Goal: Use online tool/utility: Utilize a website feature to perform a specific function

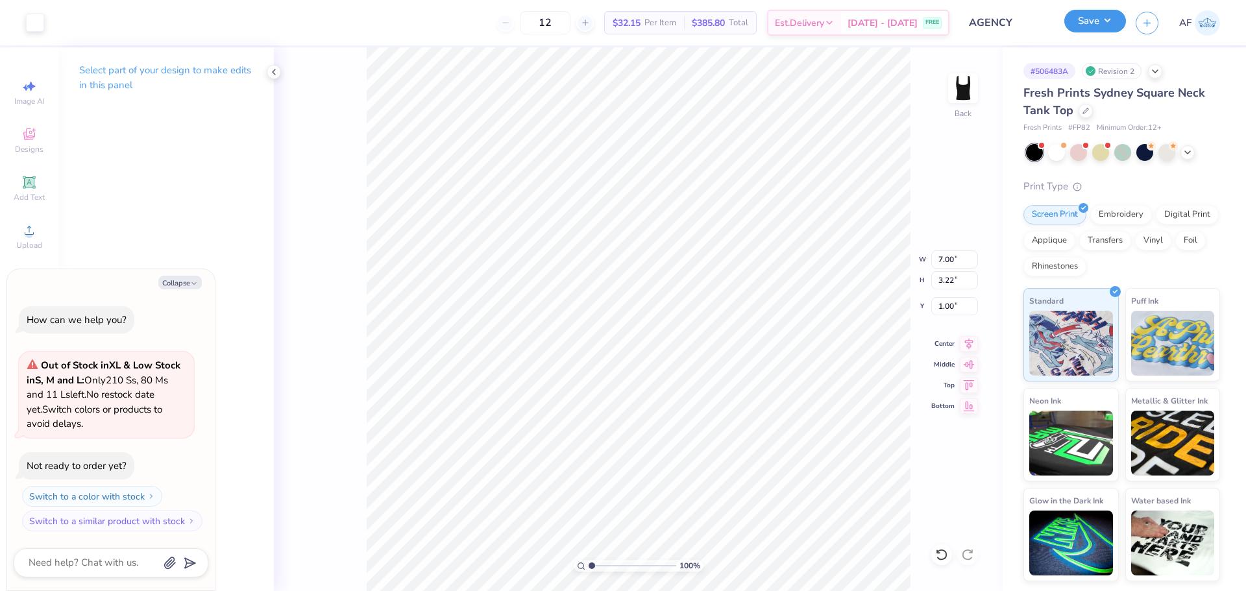
click at [1113, 18] on button "Save" at bounding box center [1095, 21] width 62 height 23
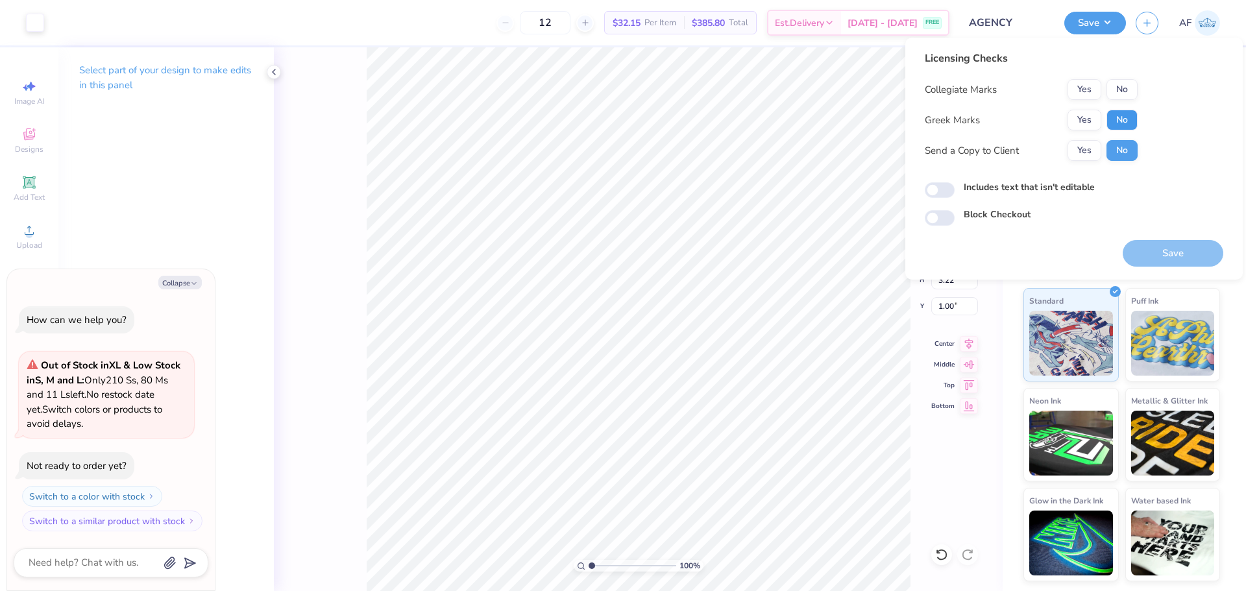
click at [1124, 121] on button "No" at bounding box center [1122, 120] width 31 height 21
click at [1127, 93] on button "No" at bounding box center [1122, 89] width 31 height 21
click at [1090, 149] on button "Yes" at bounding box center [1085, 150] width 34 height 21
click at [1161, 251] on button "Save" at bounding box center [1173, 253] width 101 height 27
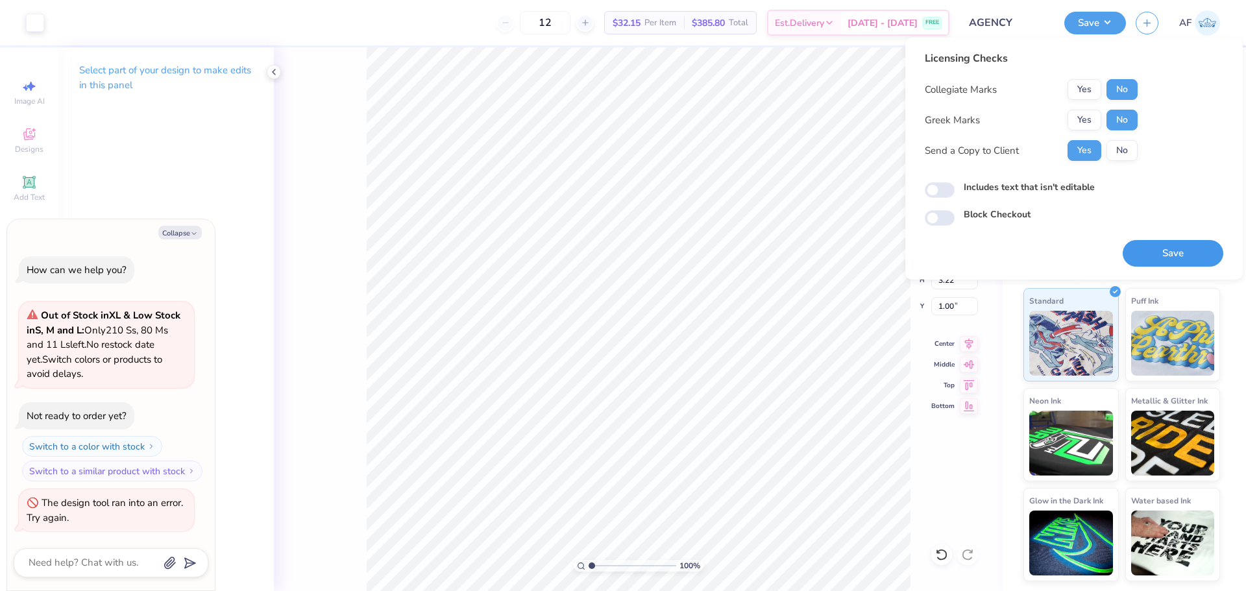
click at [1146, 259] on button "Save" at bounding box center [1173, 253] width 101 height 27
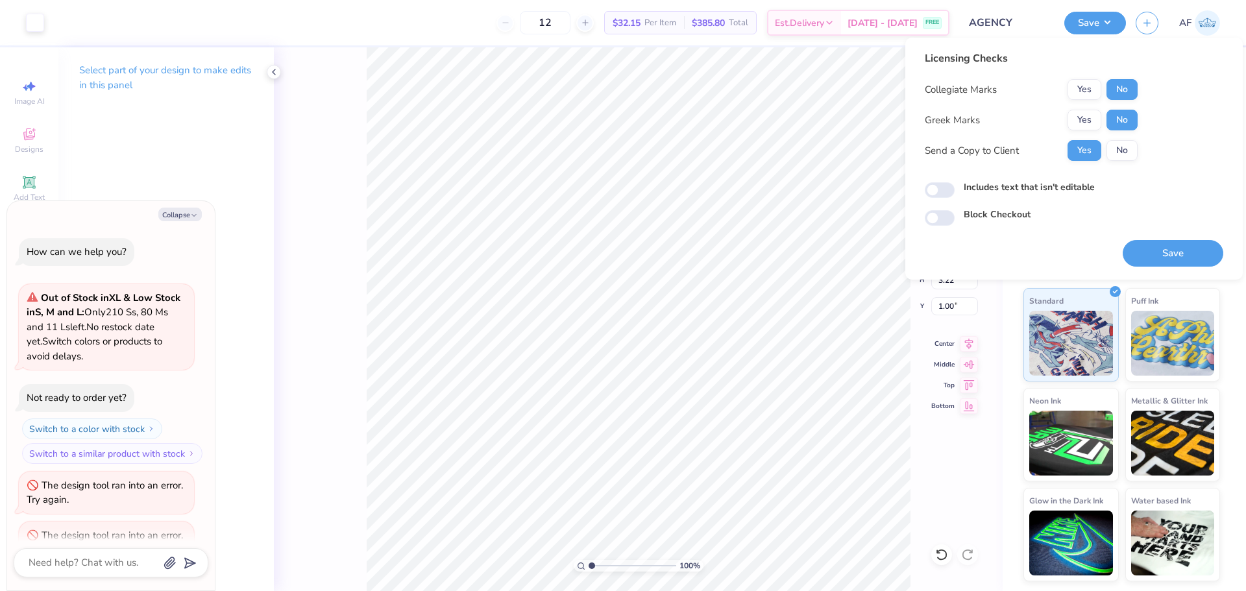
scroll to position [32, 0]
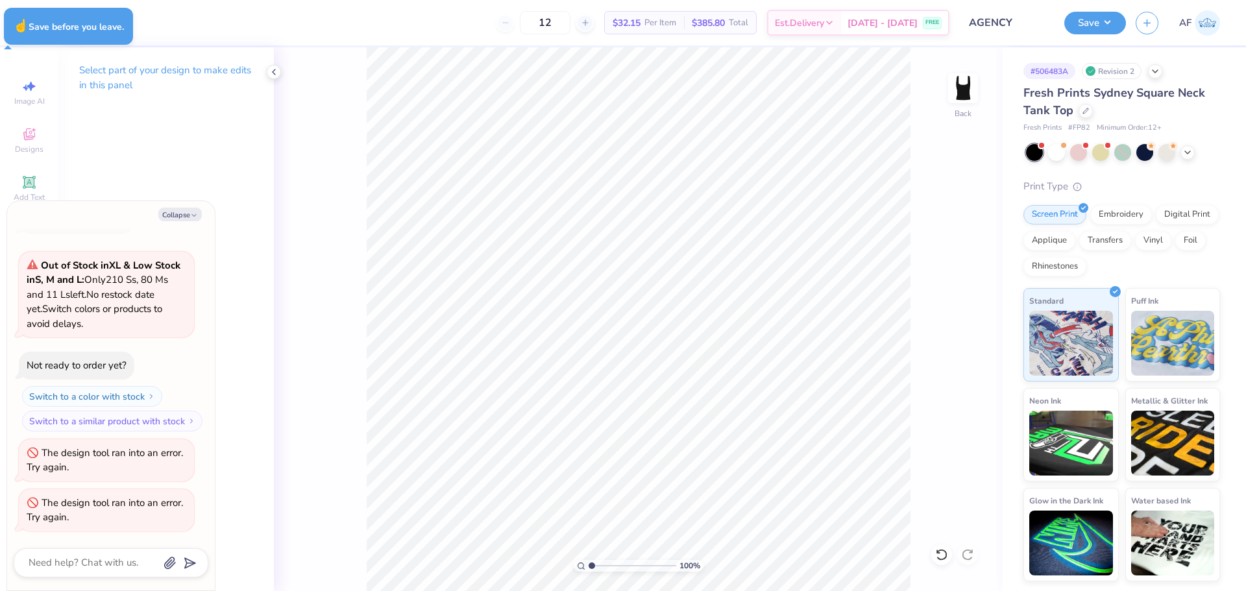
type textarea "x"
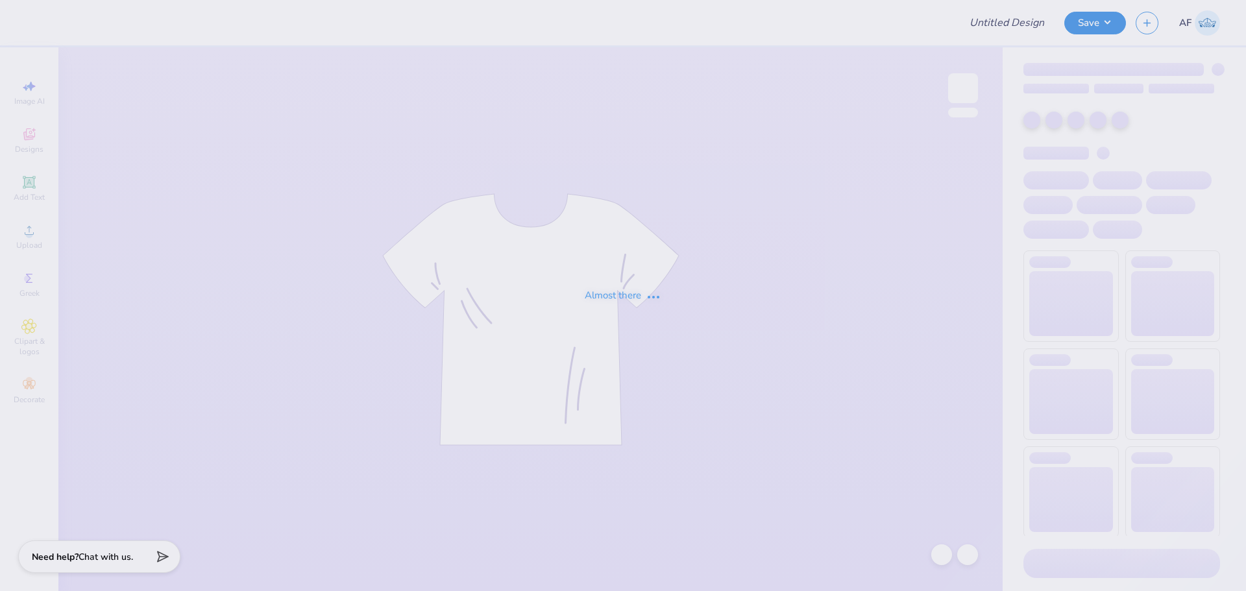
type input "AGENCY"
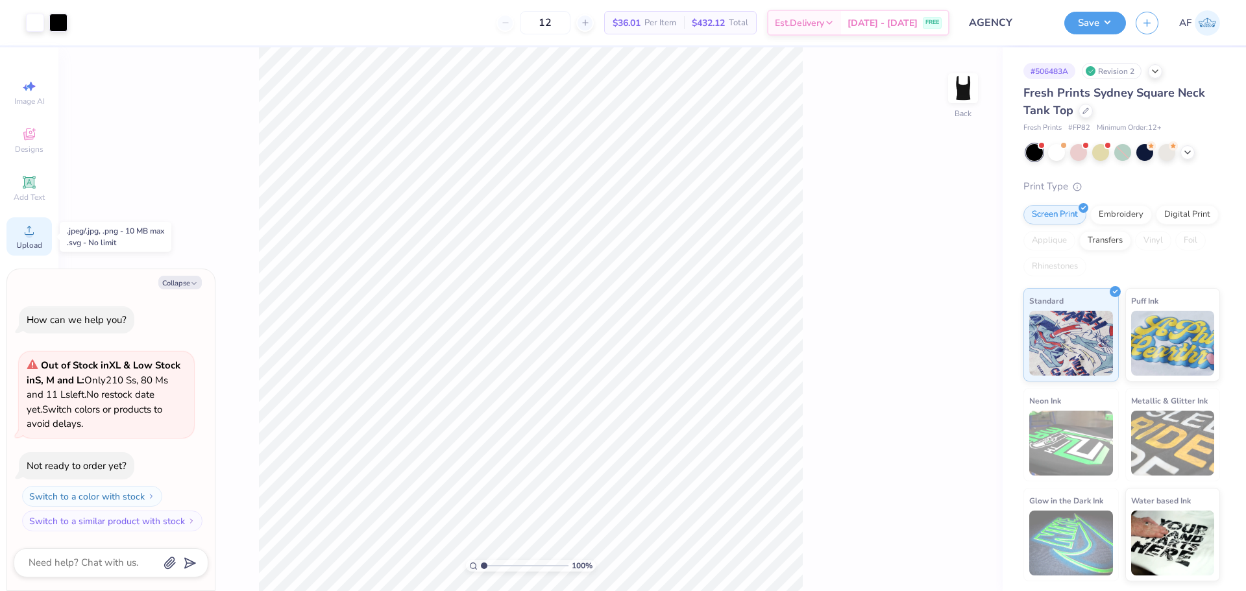
click at [26, 236] on icon at bounding box center [29, 231] width 16 height 16
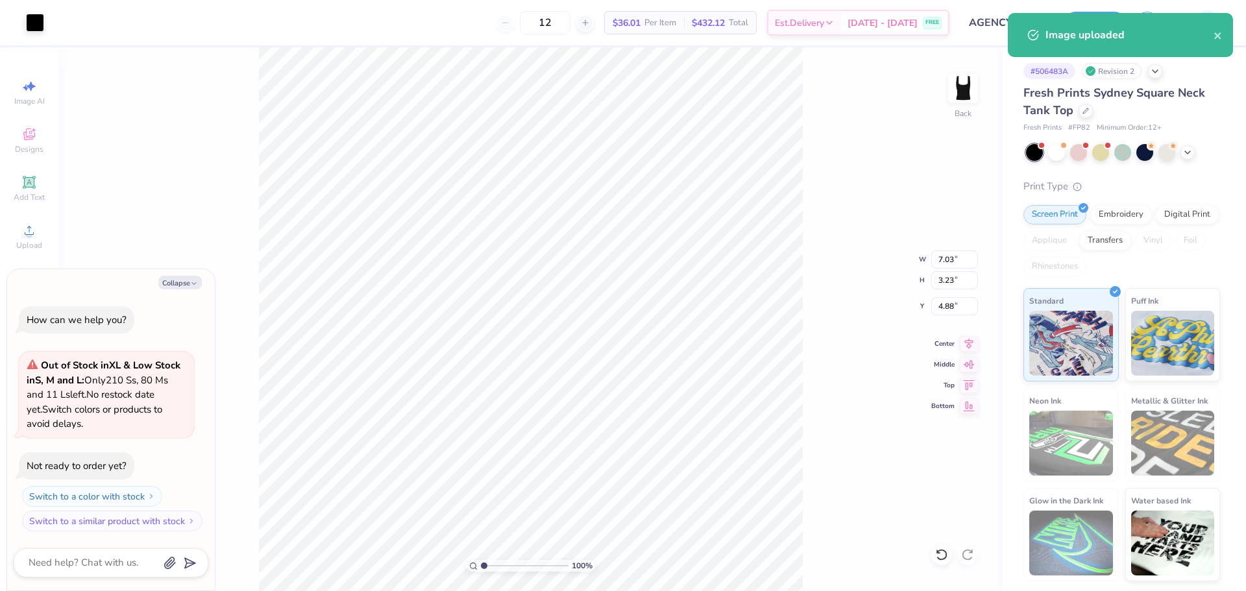
type textarea "x"
type input "2.71"
type input "1.09"
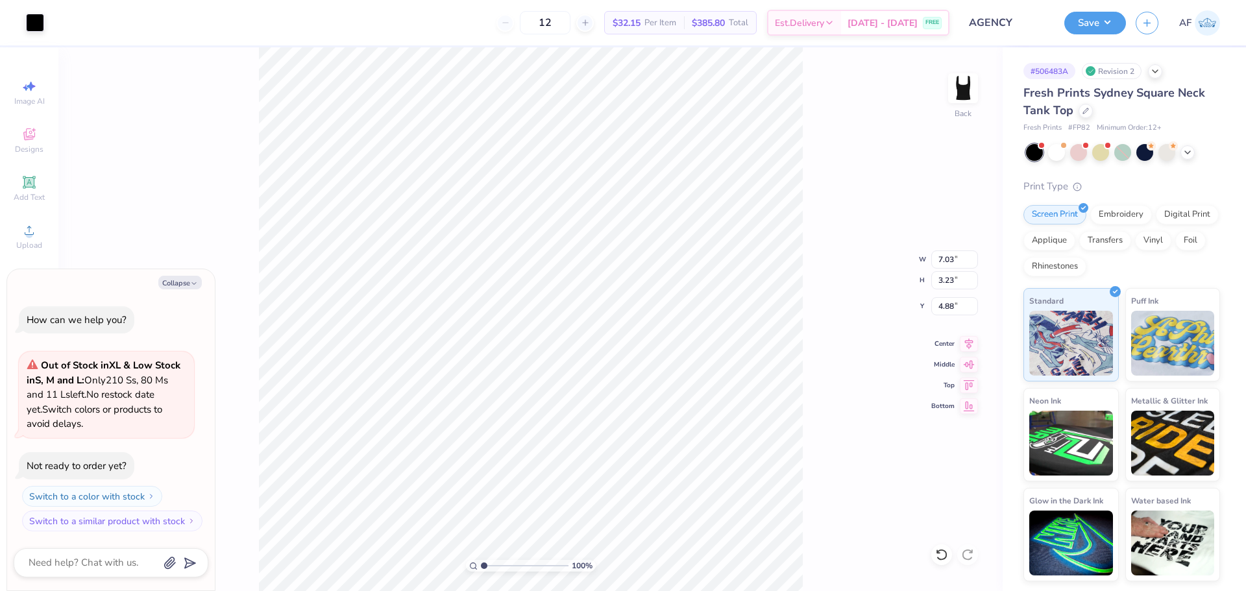
click at [928, 302] on div "100 % Back W 7.03 7.03 " H 3.23 3.23 " Y 4.88 4.88 " Center Middle Top Bottom" at bounding box center [530, 319] width 944 height 544
click at [942, 302] on div "100 % Back W 7.03 H 3.23 Y 4.88 Center Middle Top Bottom" at bounding box center [530, 319] width 944 height 544
type textarea "x"
click at [945, 310] on input "4.88" at bounding box center [954, 306] width 47 height 18
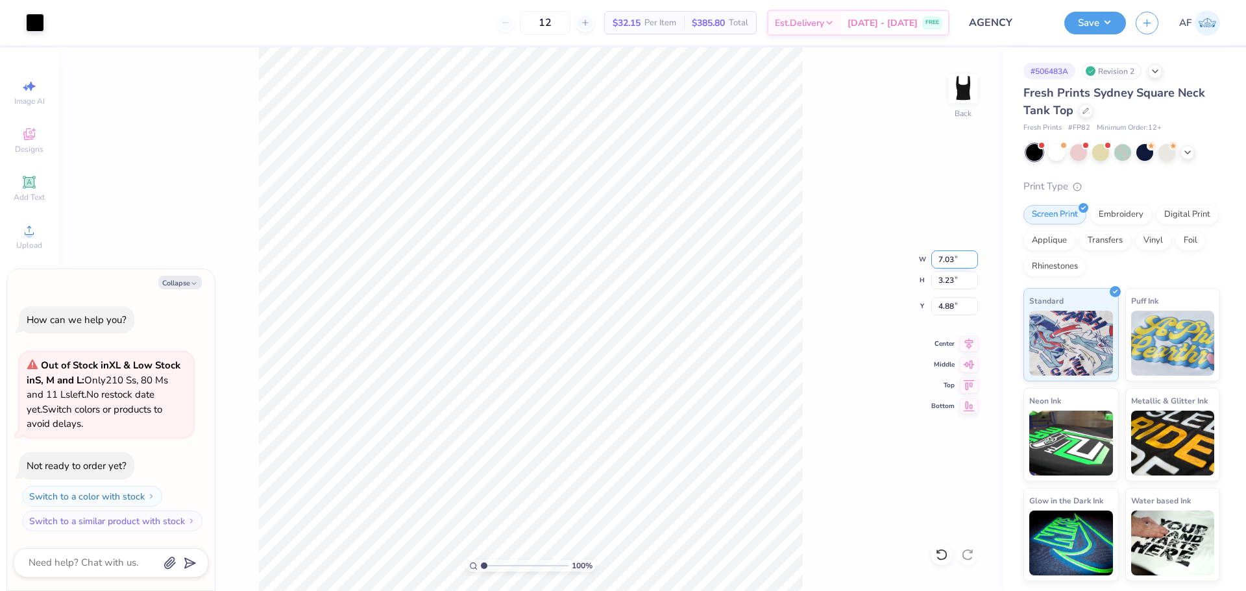
click at [957, 262] on input "7.03" at bounding box center [954, 260] width 47 height 18
type input "7"
click at [944, 300] on input "4.88" at bounding box center [954, 306] width 47 height 18
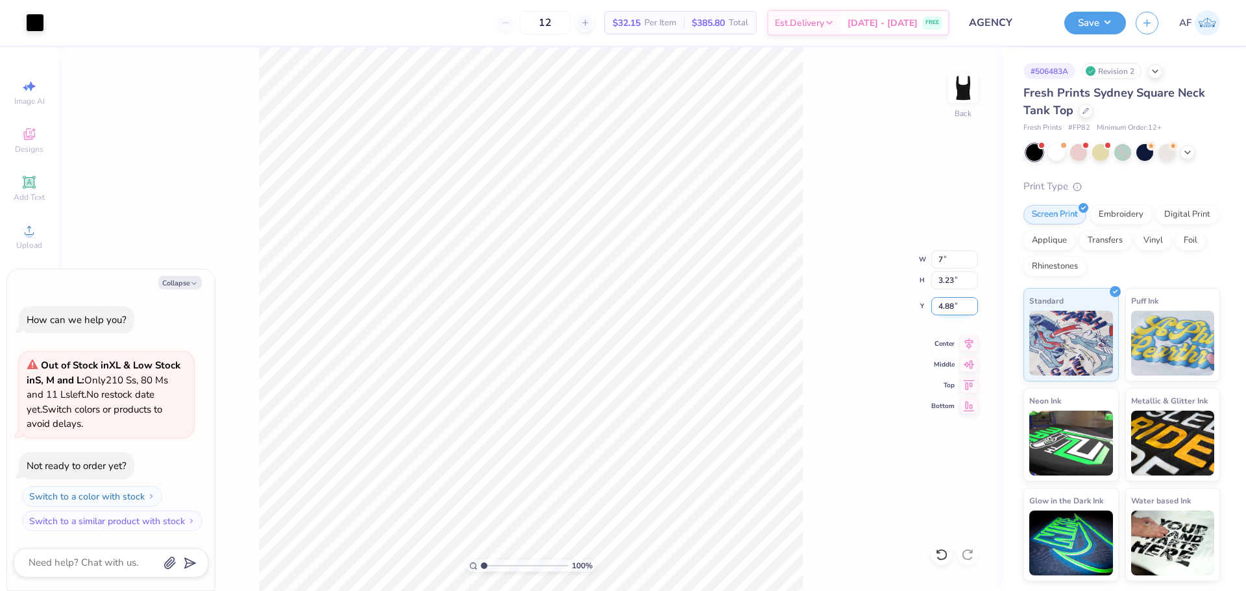
type textarea "x"
type input "7.00"
type input "3.22"
click at [944, 300] on input "4.89" at bounding box center [954, 306] width 47 height 18
type input "1"
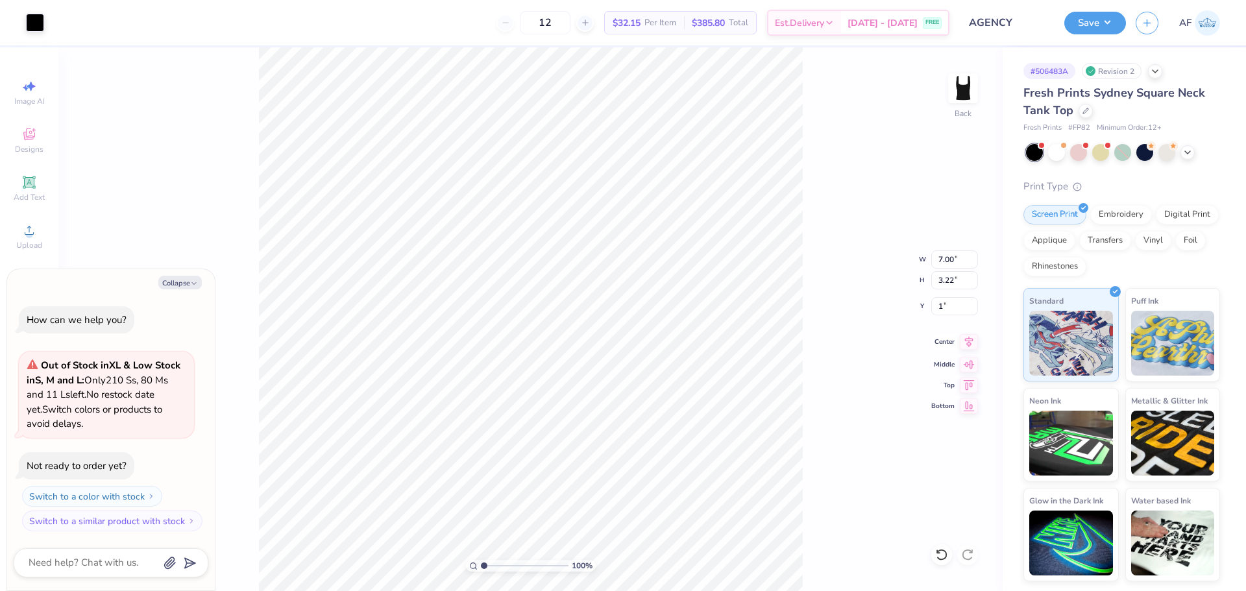
type textarea "x"
type input "1.00"
click at [967, 346] on icon at bounding box center [969, 342] width 18 height 16
click at [30, 18] on div at bounding box center [35, 21] width 18 height 18
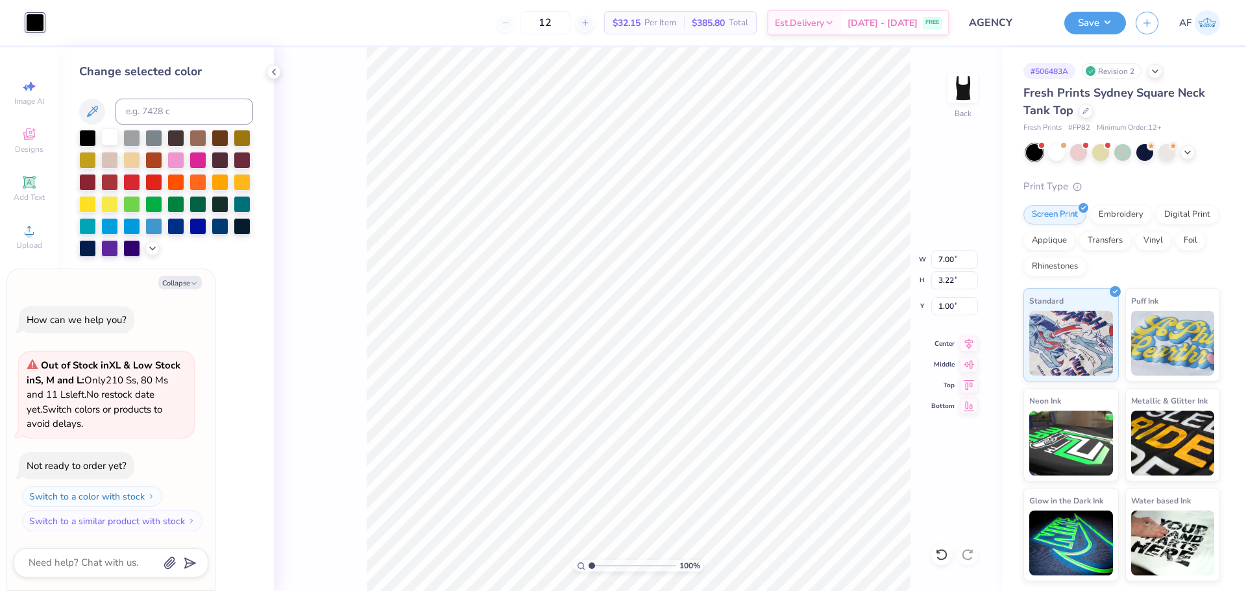
click at [103, 137] on div at bounding box center [109, 137] width 17 height 17
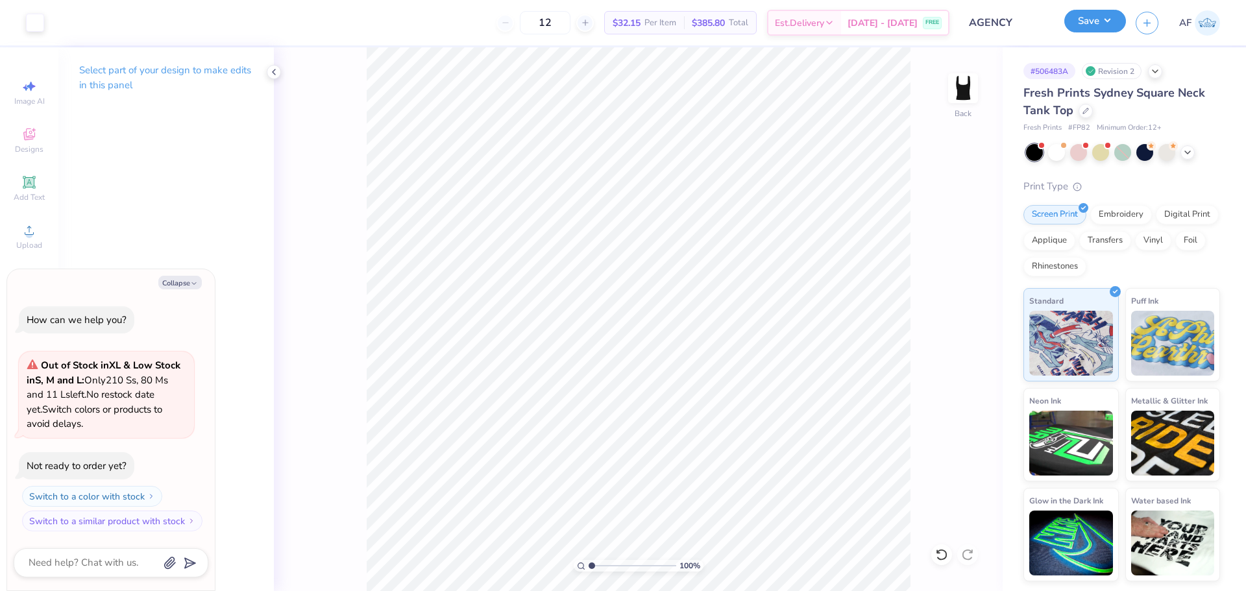
click at [1113, 18] on button "Save" at bounding box center [1095, 21] width 62 height 23
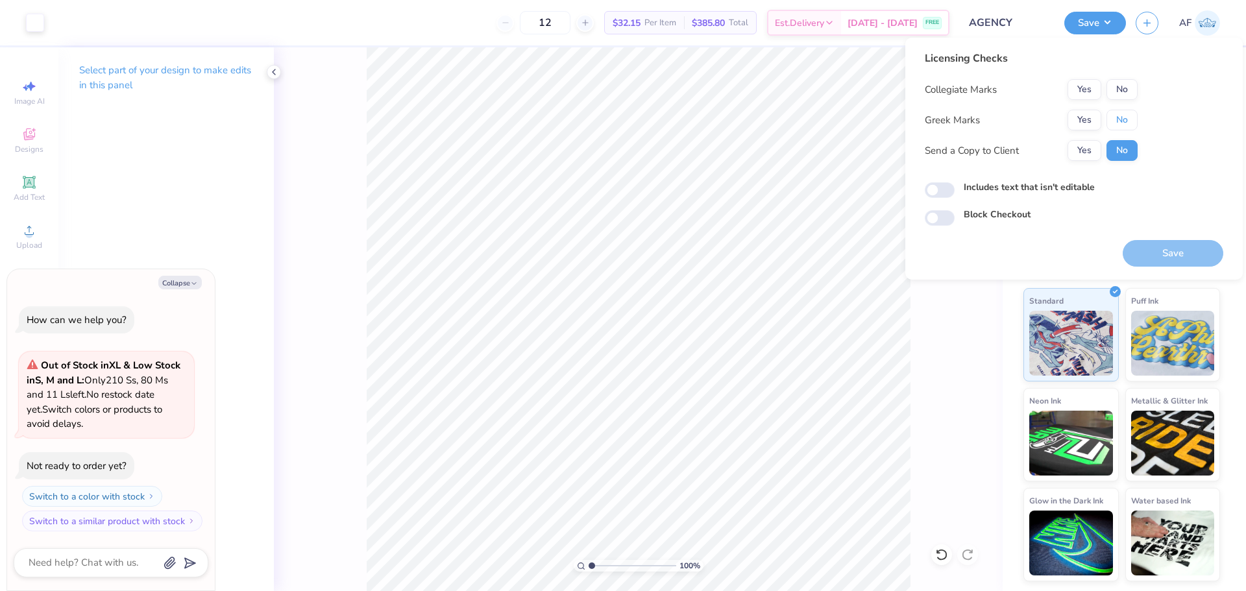
drag, startPoint x: 1121, startPoint y: 122, endPoint x: 1129, endPoint y: 105, distance: 19.2
click at [1122, 121] on button "No" at bounding box center [1122, 120] width 31 height 21
click at [1137, 78] on div "Licensing Checks Collegiate Marks Yes No Greek Marks Yes No Send a Copy to Clie…" at bounding box center [1031, 111] width 213 height 120
click at [1125, 98] on button "No" at bounding box center [1122, 89] width 31 height 21
drag, startPoint x: 1088, startPoint y: 149, endPoint x: 1114, endPoint y: 208, distance: 64.5
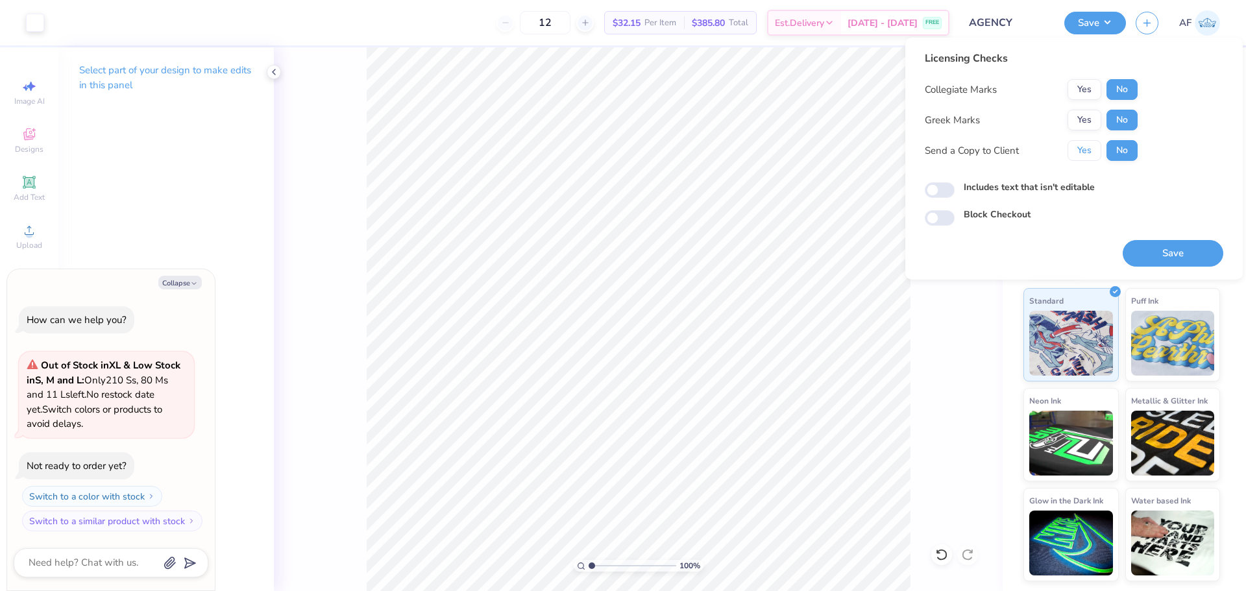
click at [1087, 149] on button "Yes" at bounding box center [1085, 150] width 34 height 21
click at [1169, 254] on button "Save" at bounding box center [1173, 253] width 101 height 27
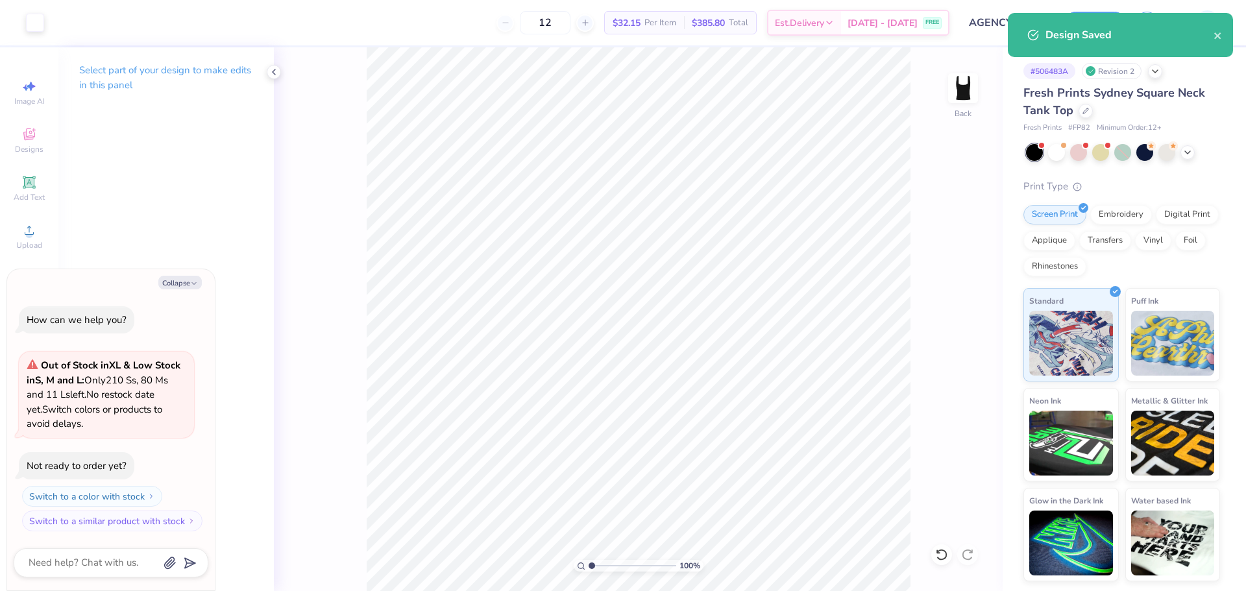
type textarea "x"
